Goal: Information Seeking & Learning: Understand process/instructions

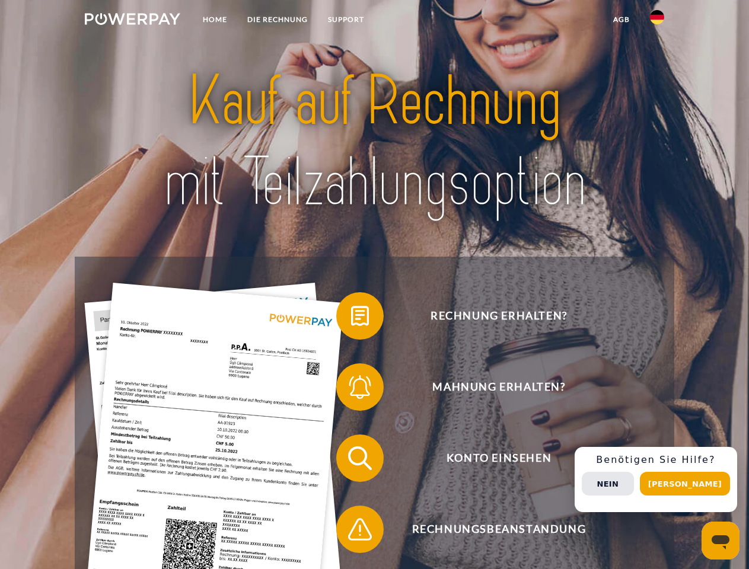
click at [132, 21] on img at bounding box center [132, 19] width 95 height 12
click at [657, 21] on img at bounding box center [657, 17] width 14 height 14
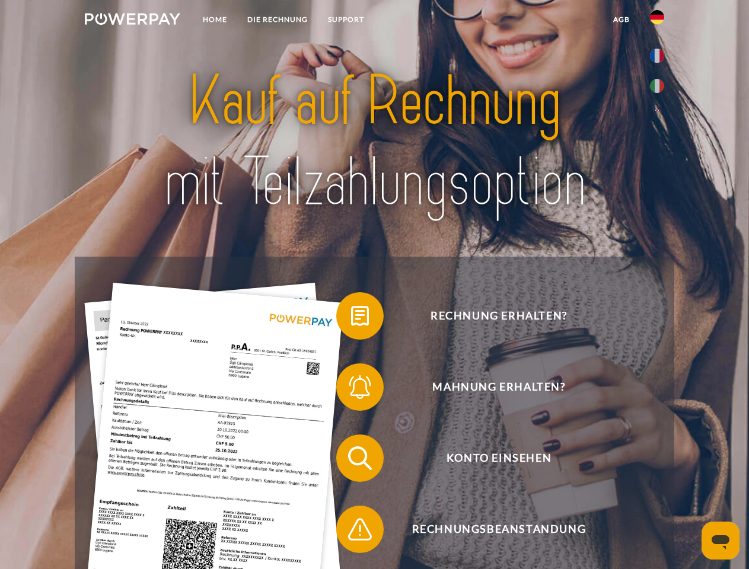
click at [621, 20] on link "agb" at bounding box center [621, 19] width 37 height 21
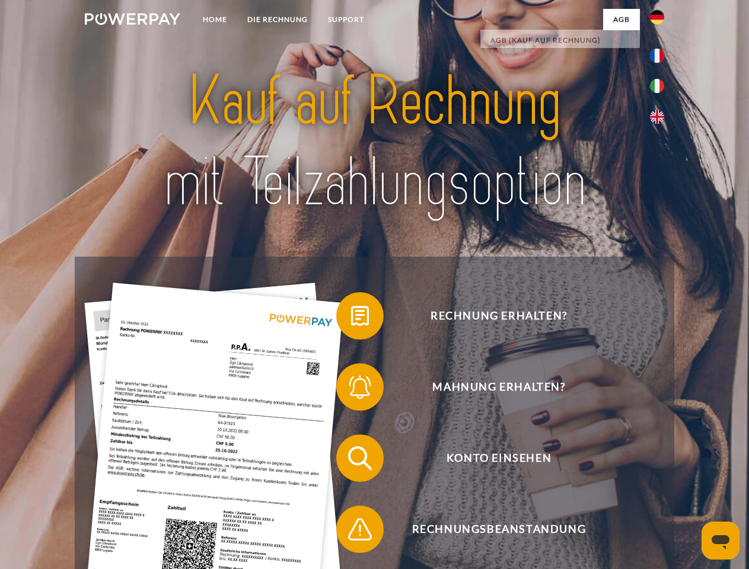
click at [351, 318] on span at bounding box center [341, 315] width 59 height 59
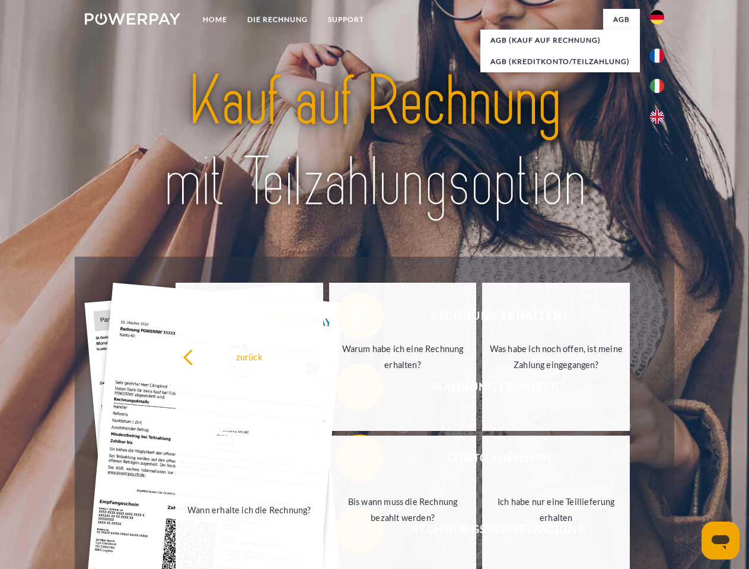
click at [351, 389] on div "Rechnung erhalten? Mahnung erhalten? Konto einsehen" at bounding box center [374, 494] width 599 height 474
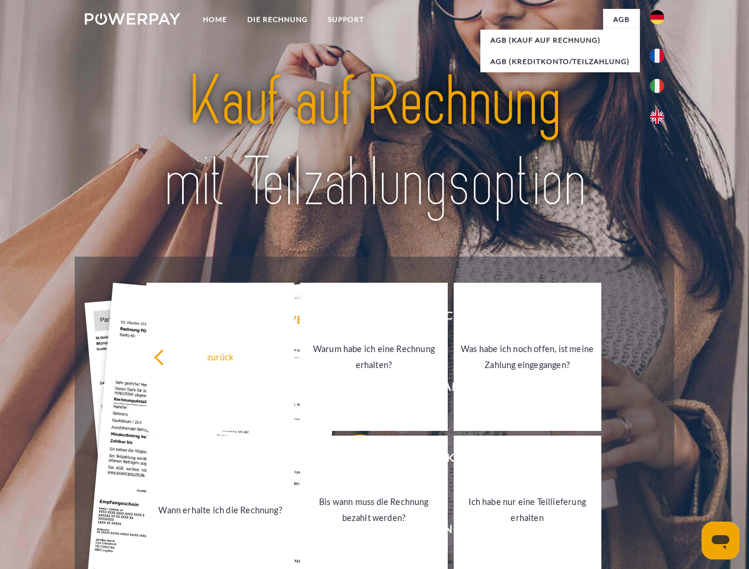
click at [351, 461] on link "Bis wann muss die Rechnung bezahlt werden?" at bounding box center [374, 510] width 148 height 148
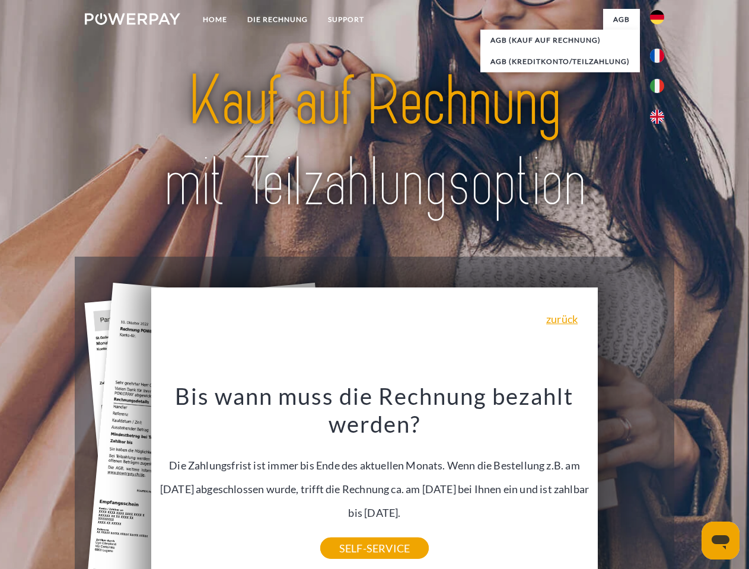
click at [351, 532] on div "Bis wann muss die Rechnung bezahlt werden? Die Zahlungsfrist ist immer bis Ende…" at bounding box center [374, 465] width 433 height 167
click at [660, 480] on div "Rechnung erhalten? Mahnung erhalten? Konto einsehen" at bounding box center [374, 494] width 599 height 474
click at [631, 482] on span "Konto einsehen" at bounding box center [498, 457] width 290 height 47
click at [689, 484] on header "Home DIE RECHNUNG SUPPORT" at bounding box center [374, 409] width 749 height 819
